Goal: Find specific page/section: Find specific page/section

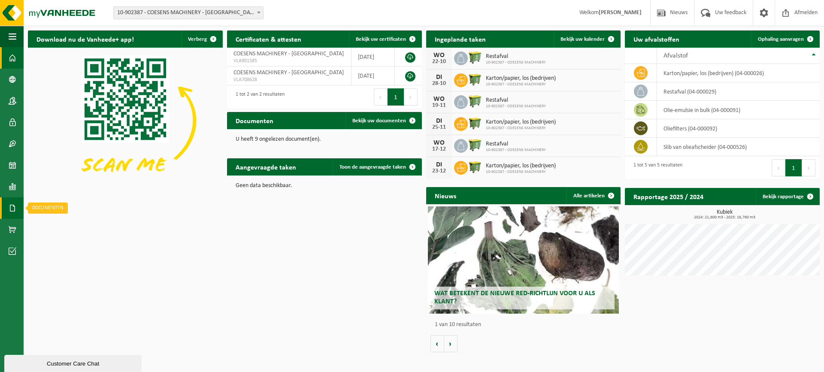
click at [15, 209] on span at bounding box center [13, 207] width 8 height 21
click at [62, 208] on span "Facturen" at bounding box center [61, 208] width 23 height 16
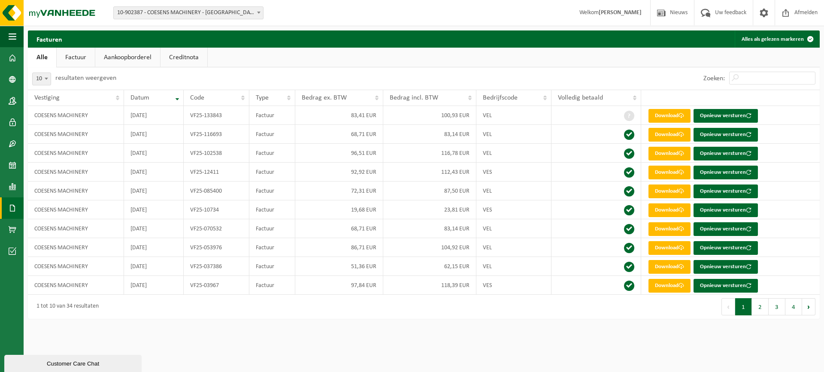
click at [376, 348] on html "Vestiging: 10-902387 - COESENS MACHINERY - GERAARDSBERGEN 10-902387 - COESENS M…" at bounding box center [412, 186] width 824 height 372
